Goal: Task Accomplishment & Management: Manage account settings

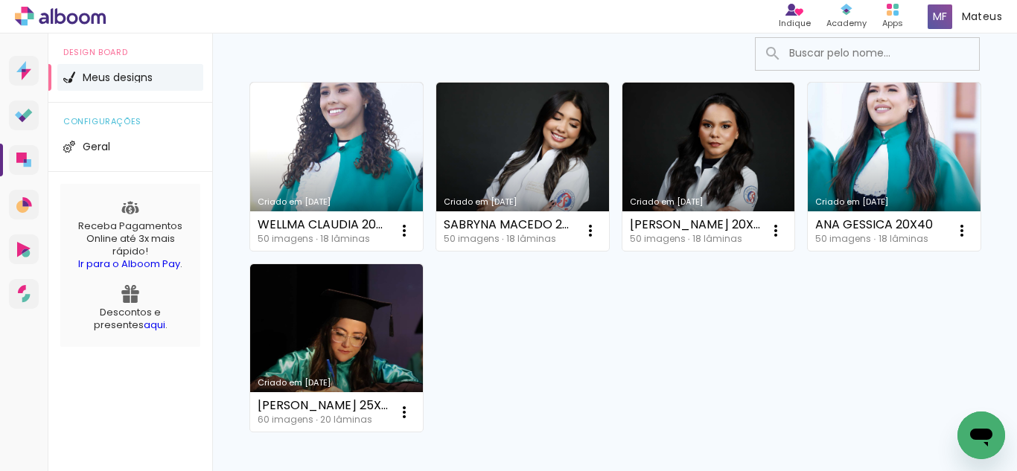
scroll to position [149, 0]
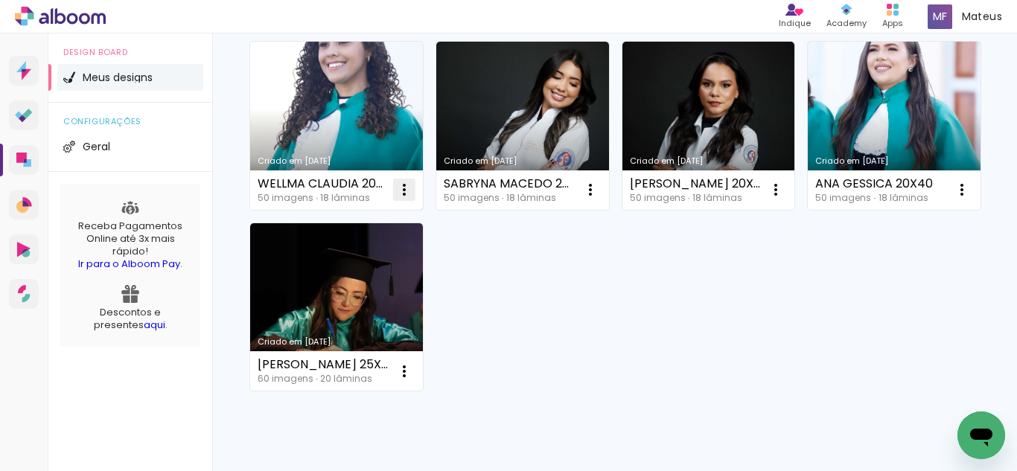
click at [390, 193] on paper-icon-button at bounding box center [404, 190] width 30 height 30
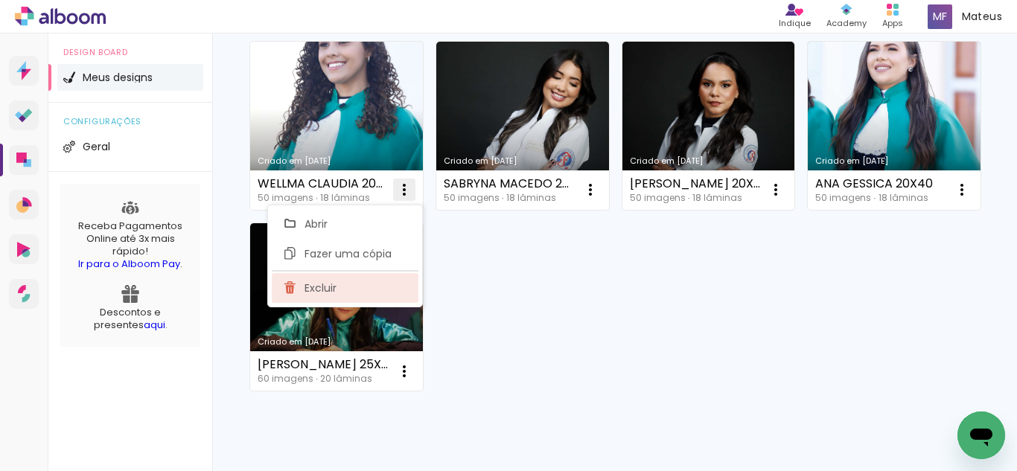
click at [335, 275] on paper-item "Excluir" at bounding box center [345, 288] width 147 height 30
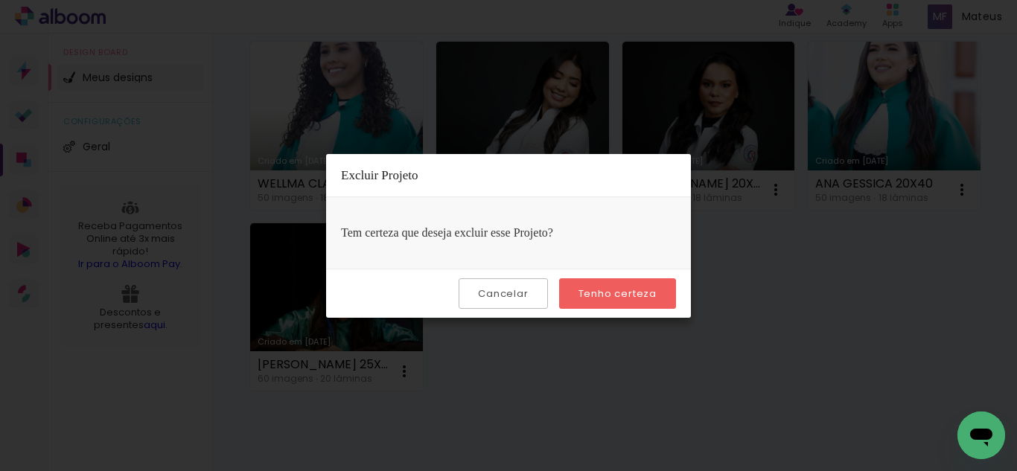
click at [0, 0] on slot "Tenho certeza" at bounding box center [0, 0] width 0 height 0
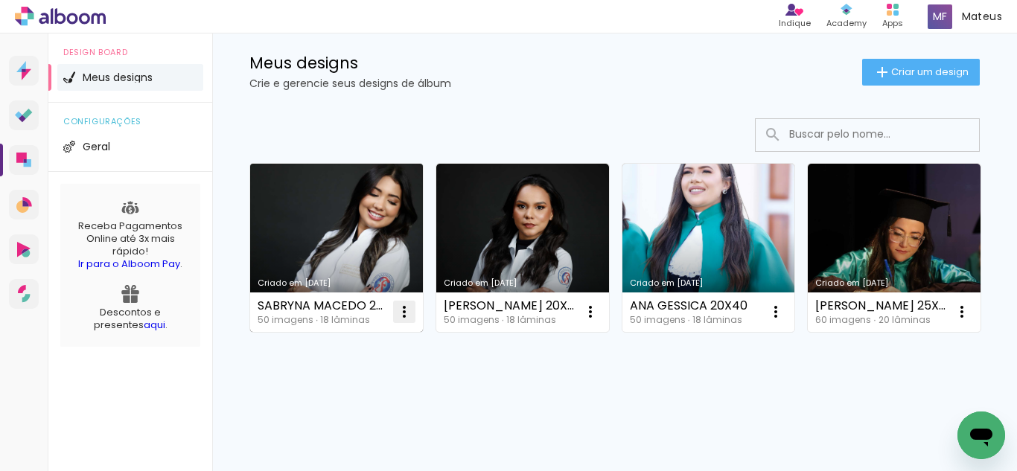
click at [412, 303] on iron-icon at bounding box center [404, 312] width 18 height 18
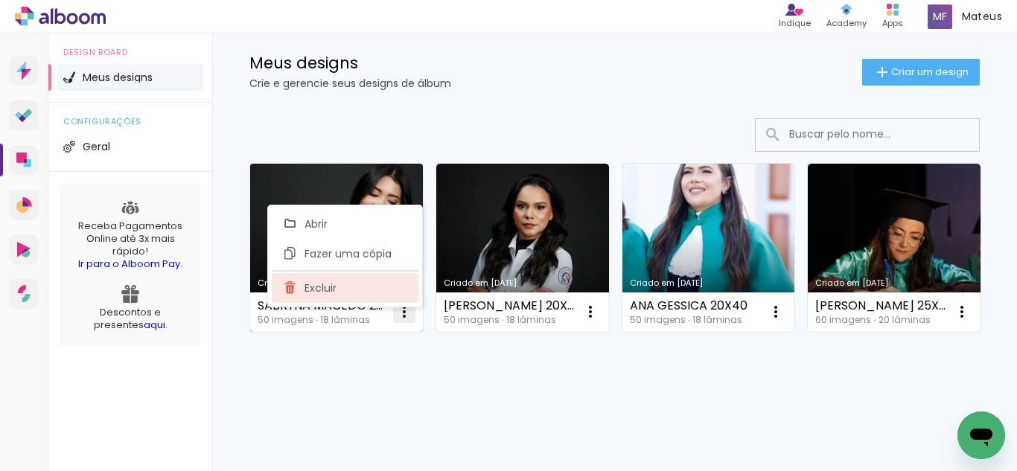
click at [368, 283] on paper-item "Excluir" at bounding box center [345, 288] width 147 height 30
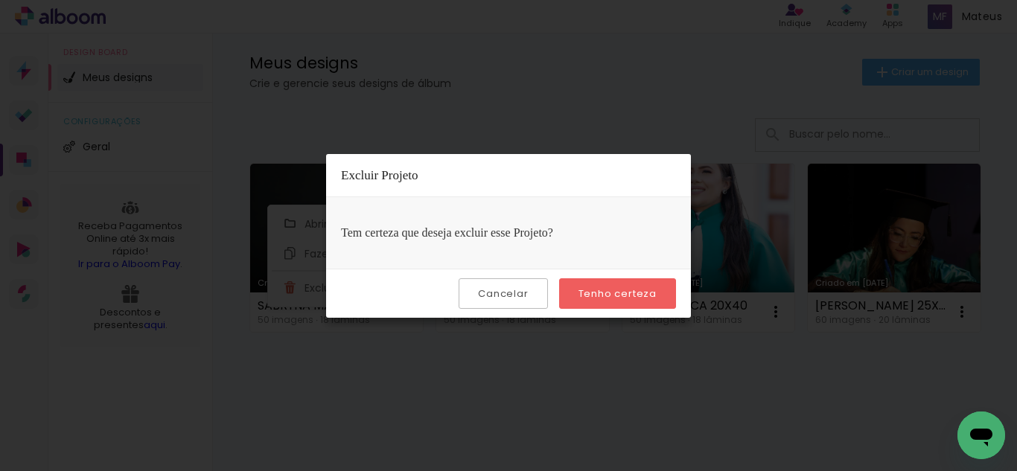
click at [0, 0] on slot "Tenho certeza" at bounding box center [0, 0] width 0 height 0
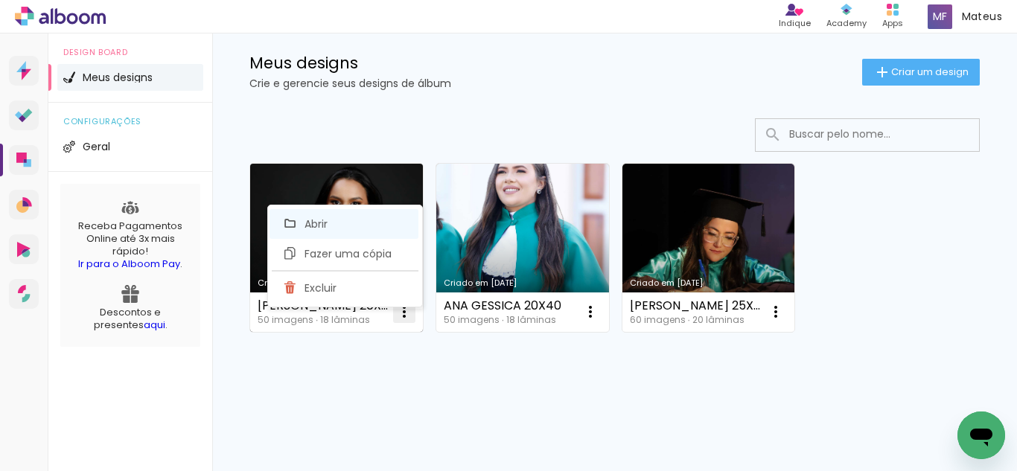
scroll to position [27, 0]
click at [366, 273] on paper-listbox "Abrir Fazer uma cópia Excluir" at bounding box center [345, 256] width 156 height 103
drag, startPoint x: 358, startPoint y: 289, endPoint x: 398, endPoint y: 298, distance: 41.2
click at [357, 289] on paper-item "Excluir" at bounding box center [345, 288] width 147 height 30
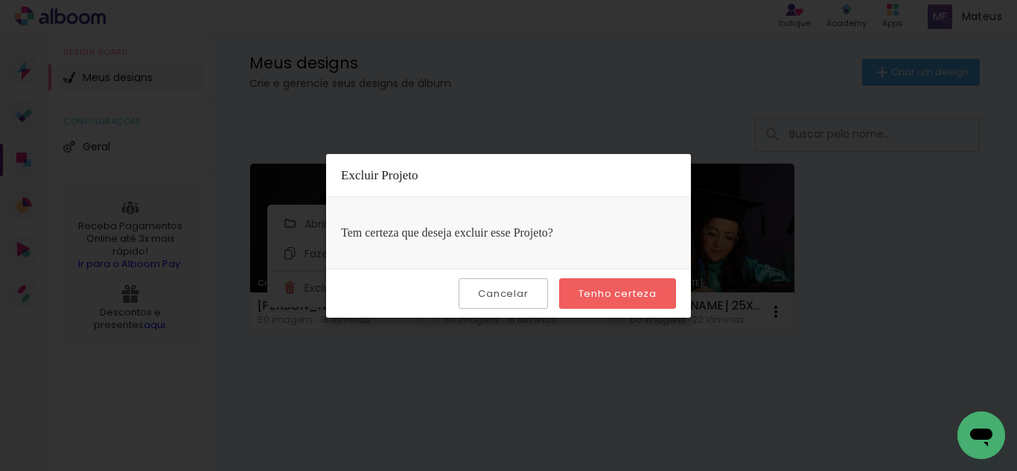
click at [0, 0] on slot "Tenho certeza" at bounding box center [0, 0] width 0 height 0
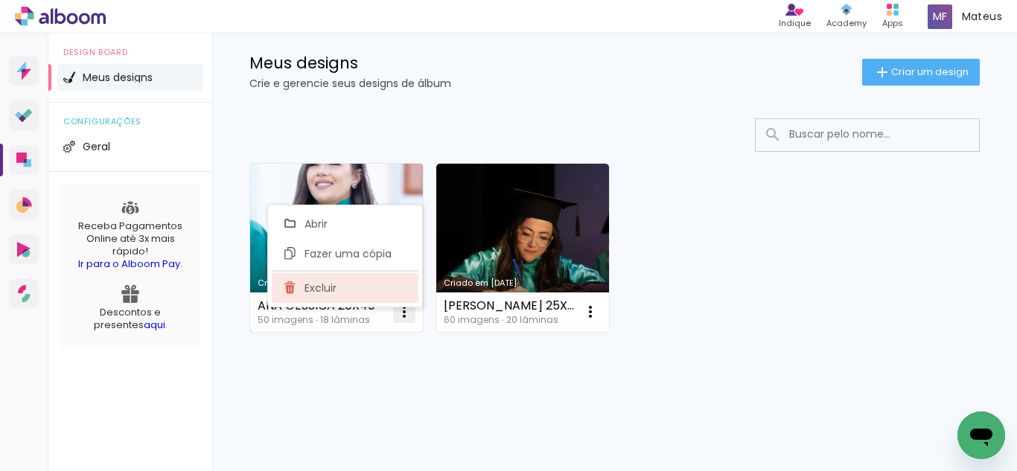
click at [339, 284] on paper-item "Excluir" at bounding box center [345, 288] width 147 height 30
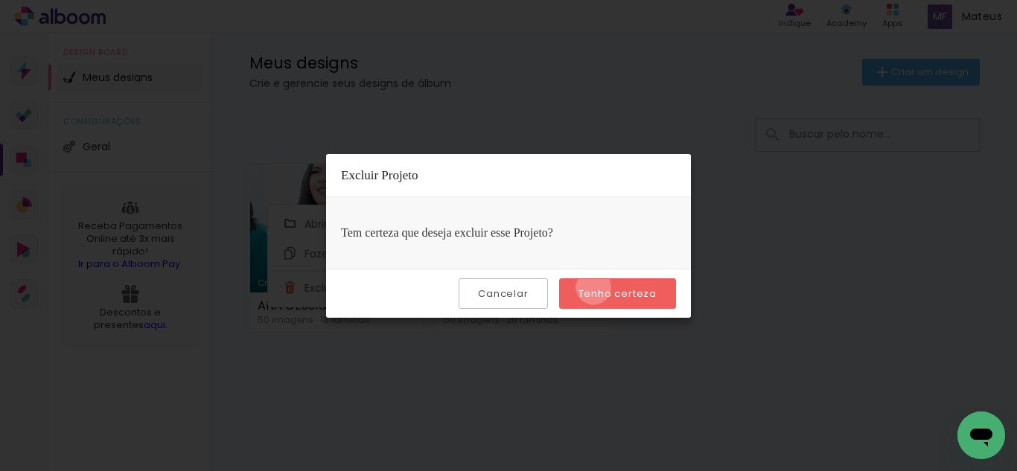
click at [0, 0] on slot "Tenho certeza" at bounding box center [0, 0] width 0 height 0
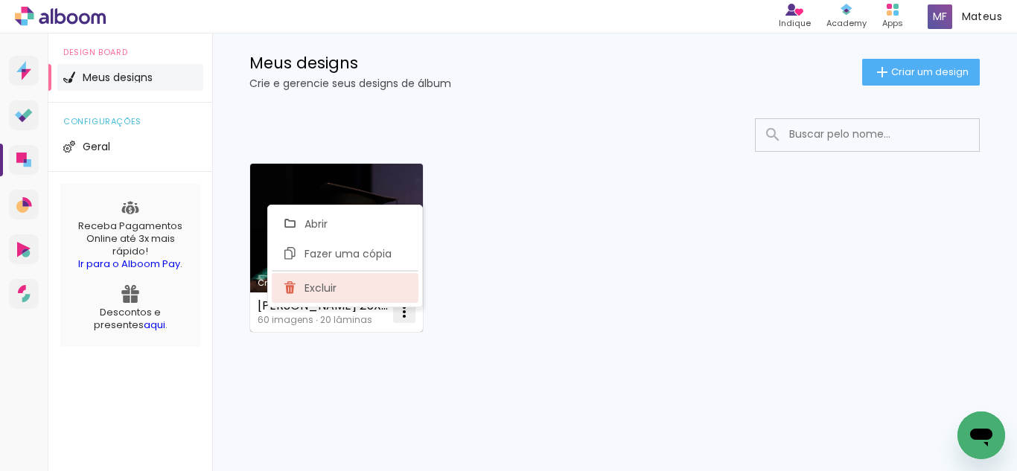
click at [384, 282] on paper-item "Excluir" at bounding box center [345, 288] width 147 height 30
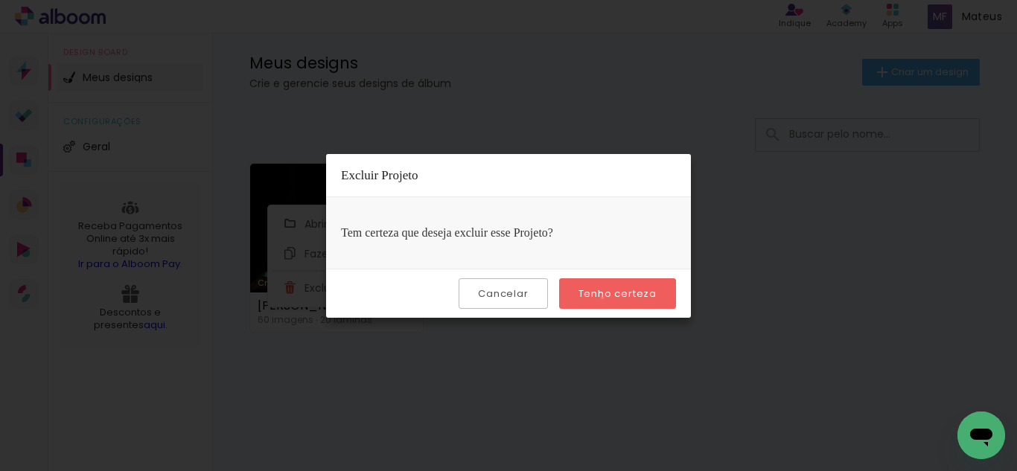
click at [0, 0] on slot "Tenho certeza" at bounding box center [0, 0] width 0 height 0
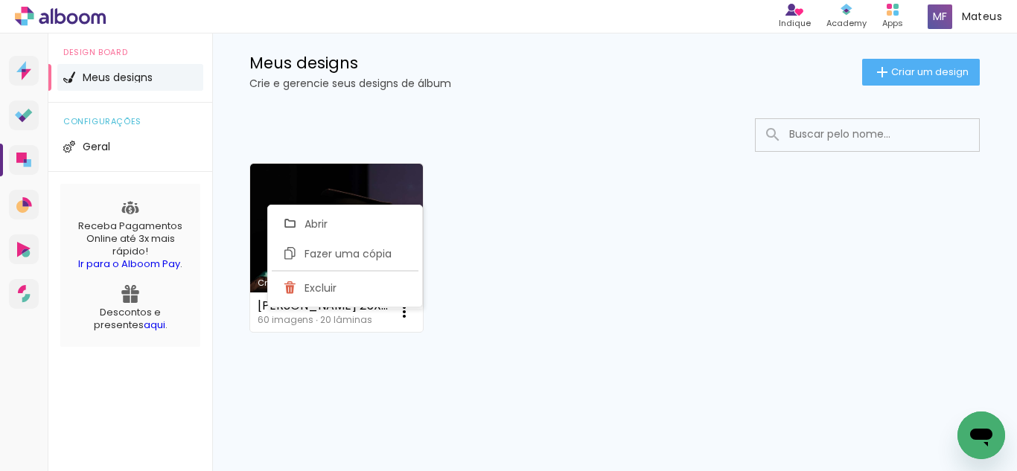
scroll to position [0, 0]
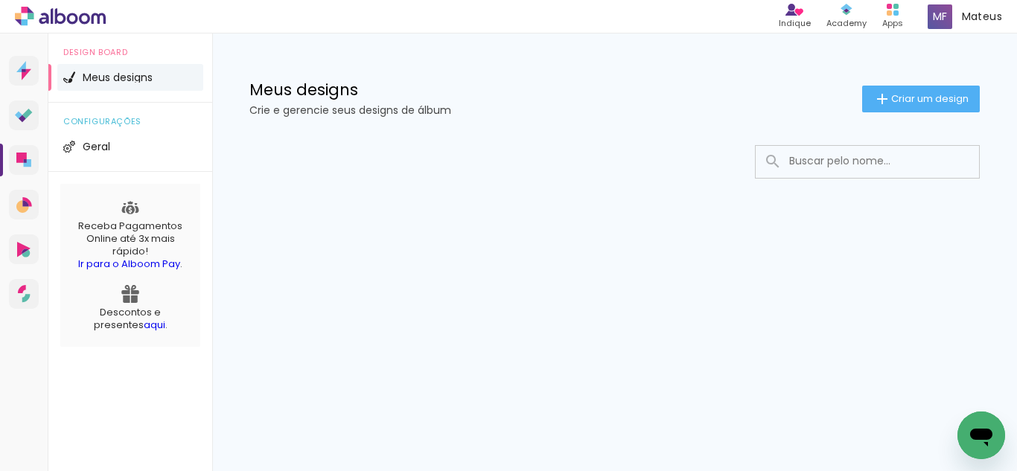
click at [377, 213] on div at bounding box center [614, 206] width 805 height 153
